Goal: Task Accomplishment & Management: Use online tool/utility

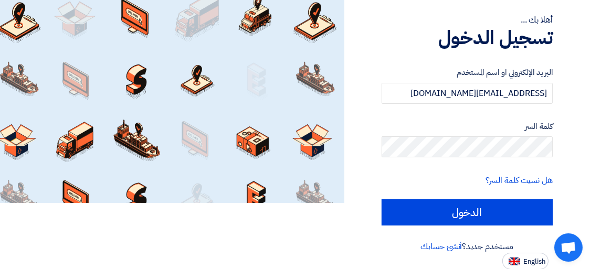
scroll to position [67, 0]
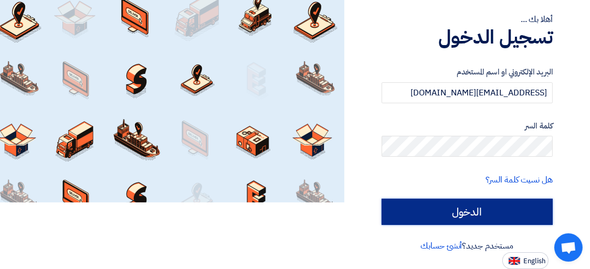
click at [424, 212] on input "الدخول" at bounding box center [467, 212] width 171 height 26
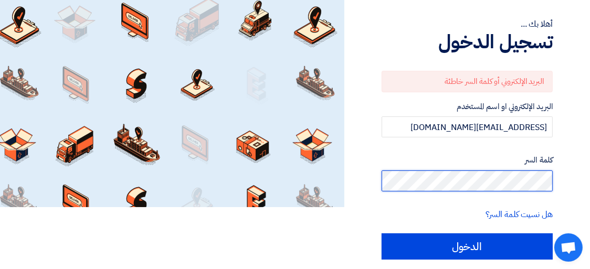
click at [382, 234] on input "الدخول" at bounding box center [467, 247] width 171 height 26
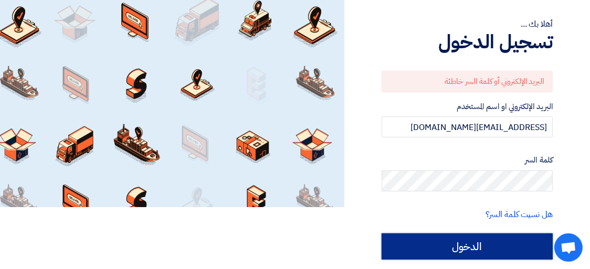
click at [476, 246] on input "الدخول" at bounding box center [467, 247] width 171 height 26
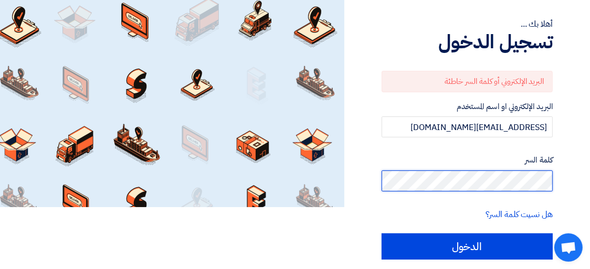
click at [382, 234] on input "الدخول" at bounding box center [467, 247] width 171 height 26
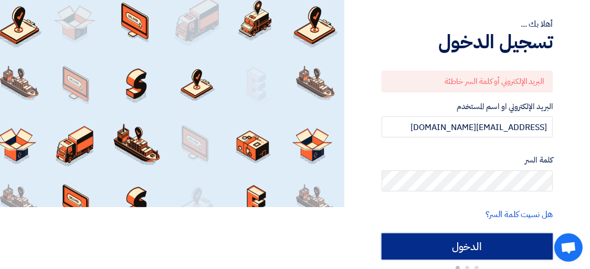
click at [455, 243] on input "الدخول" at bounding box center [467, 247] width 171 height 26
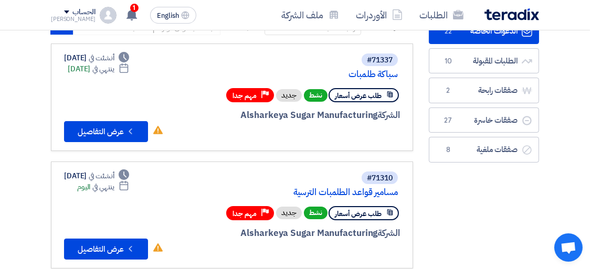
scroll to position [82, 0]
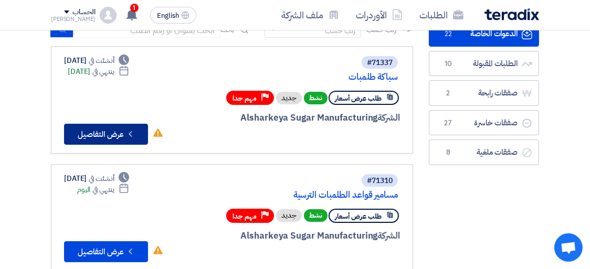
click at [93, 128] on button "Check details عرض التفاصيل" at bounding box center [106, 134] width 84 height 21
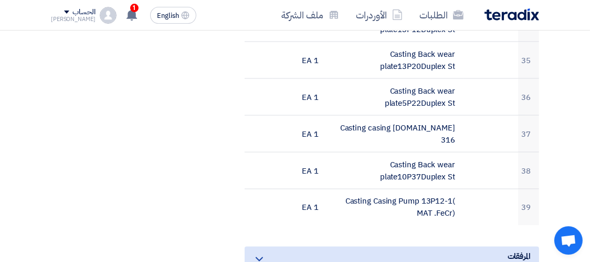
scroll to position [1571, 0]
